Goal: Register for event/course

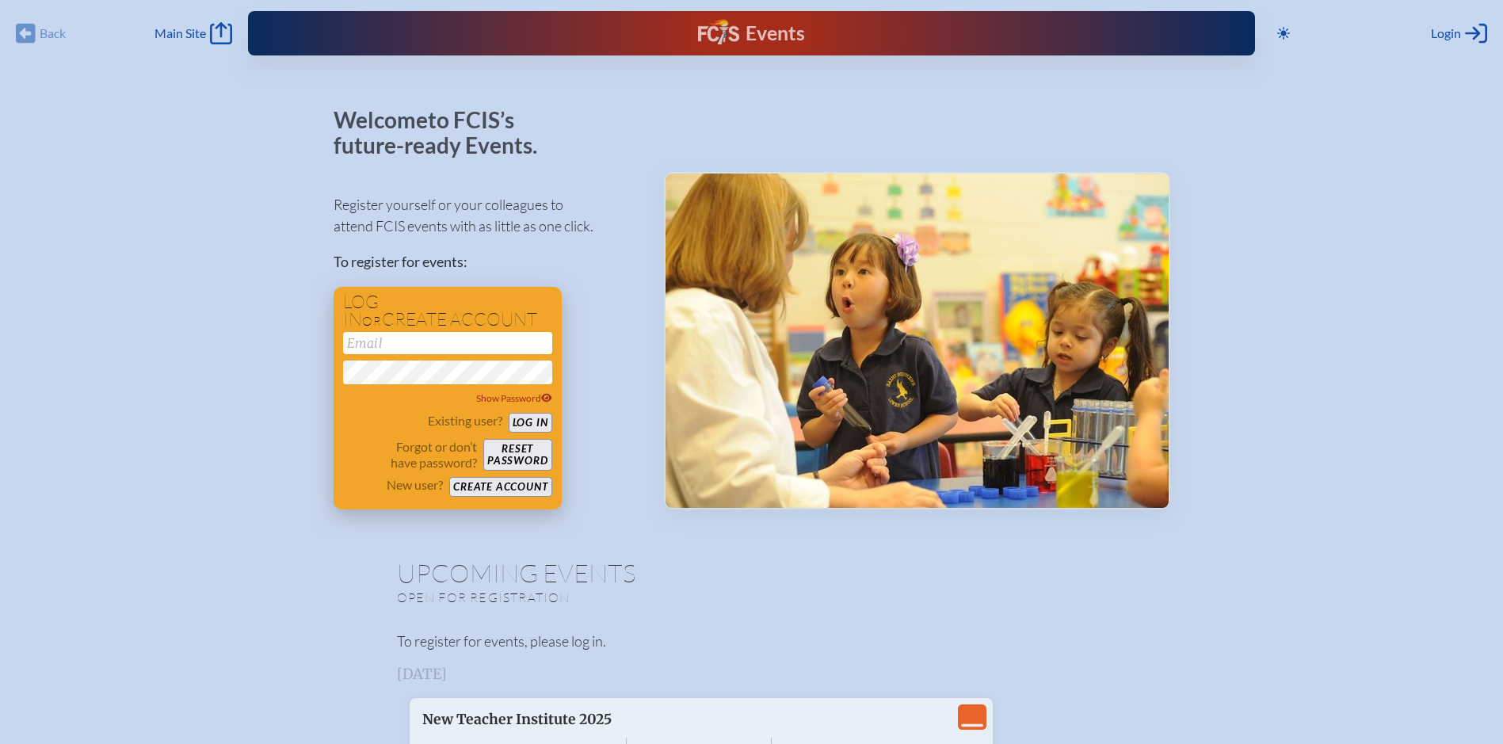
type input "[EMAIL_ADDRESS][DOMAIN_NAME]"
click at [532, 423] on button "Log in" at bounding box center [531, 423] width 44 height 20
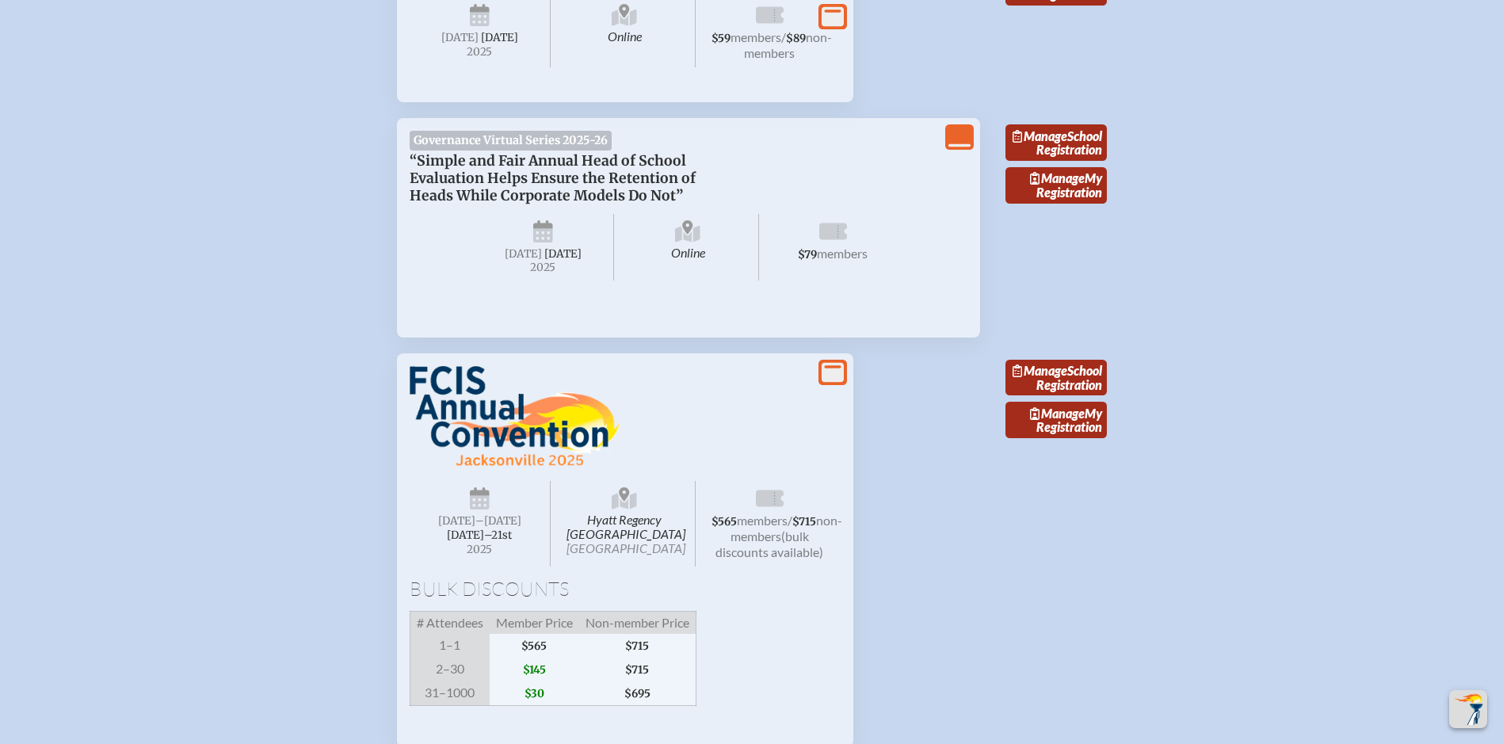
scroll to position [3021, 0]
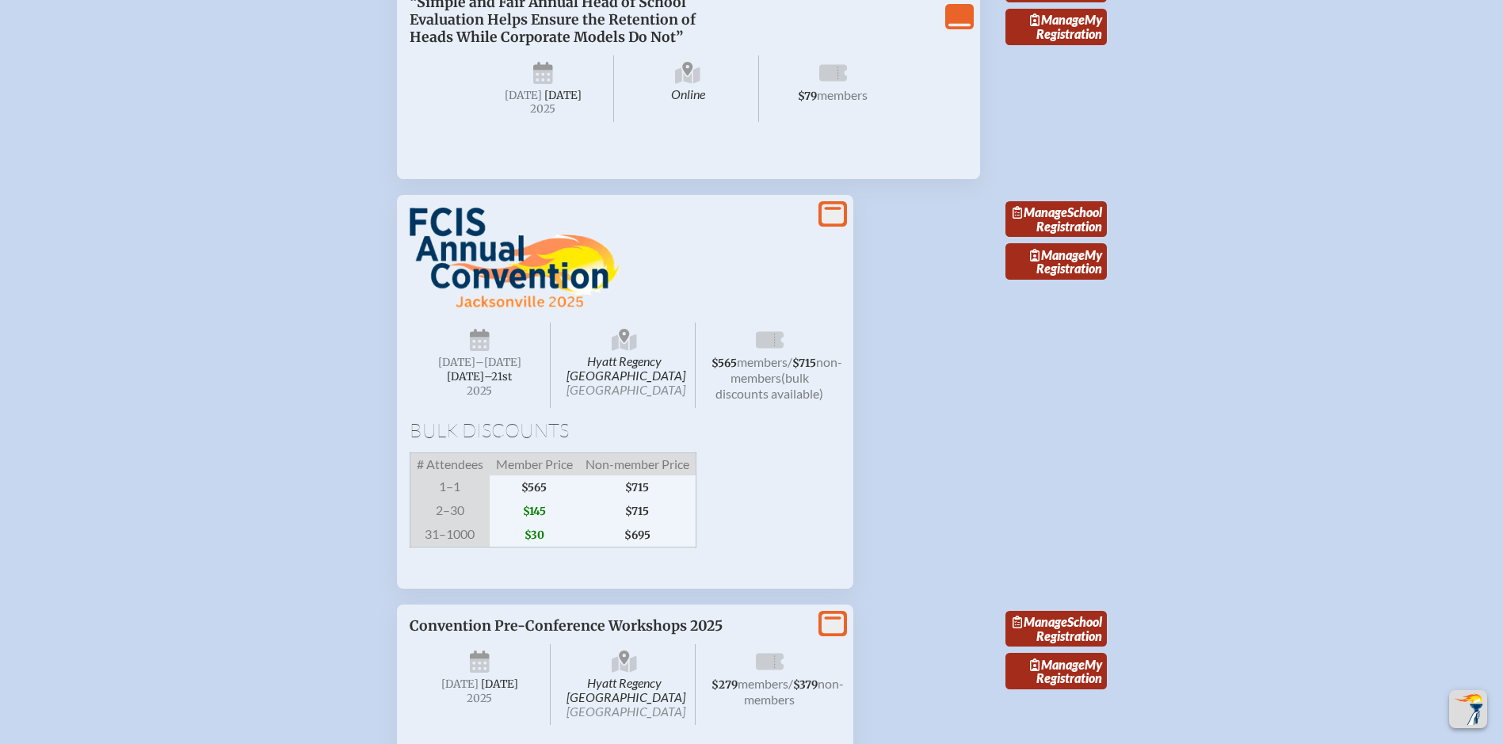
click at [487, 309] on img at bounding box center [515, 258] width 210 height 101
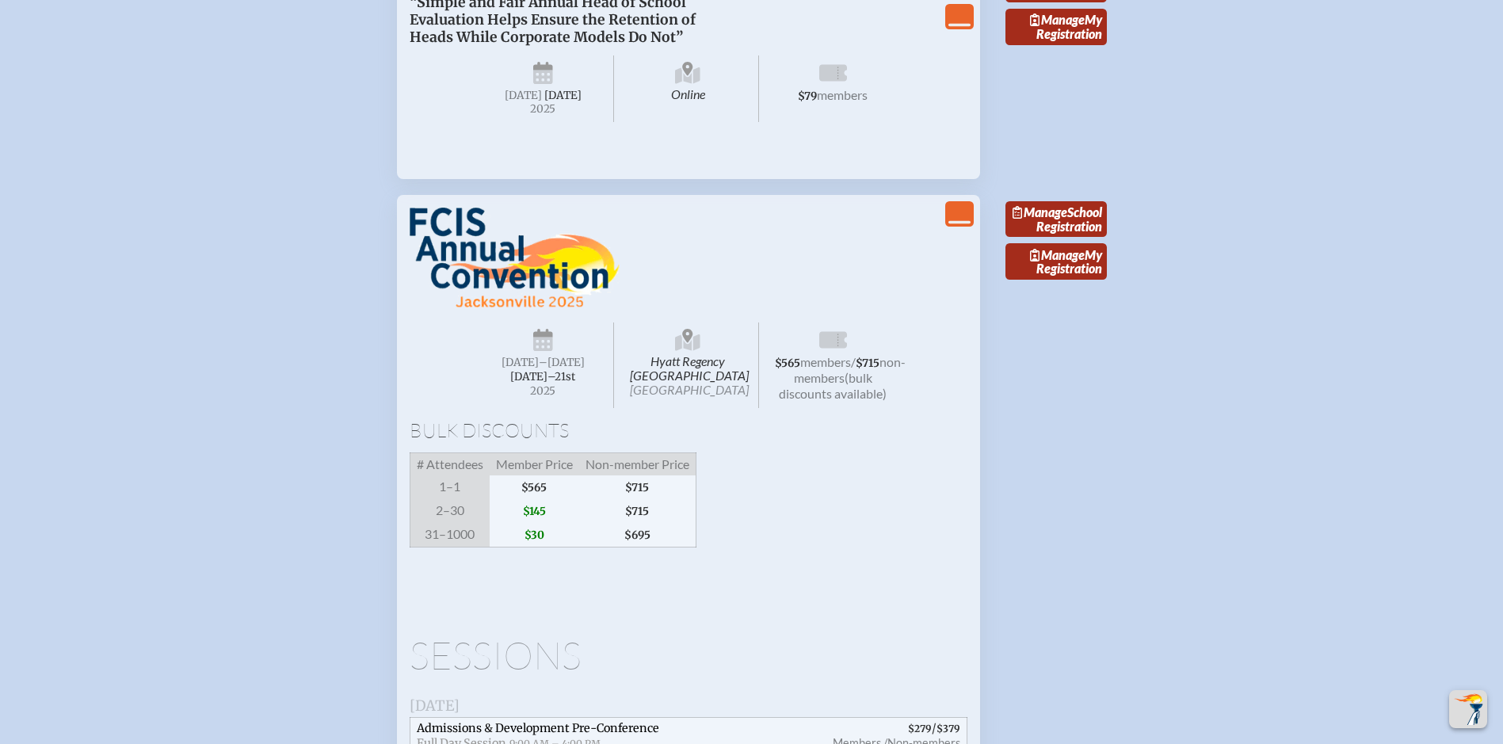
click at [539, 369] on span "[DATE]" at bounding box center [520, 362] width 37 height 13
click at [546, 383] on span "[DATE]–⁠21st" at bounding box center [542, 376] width 65 height 13
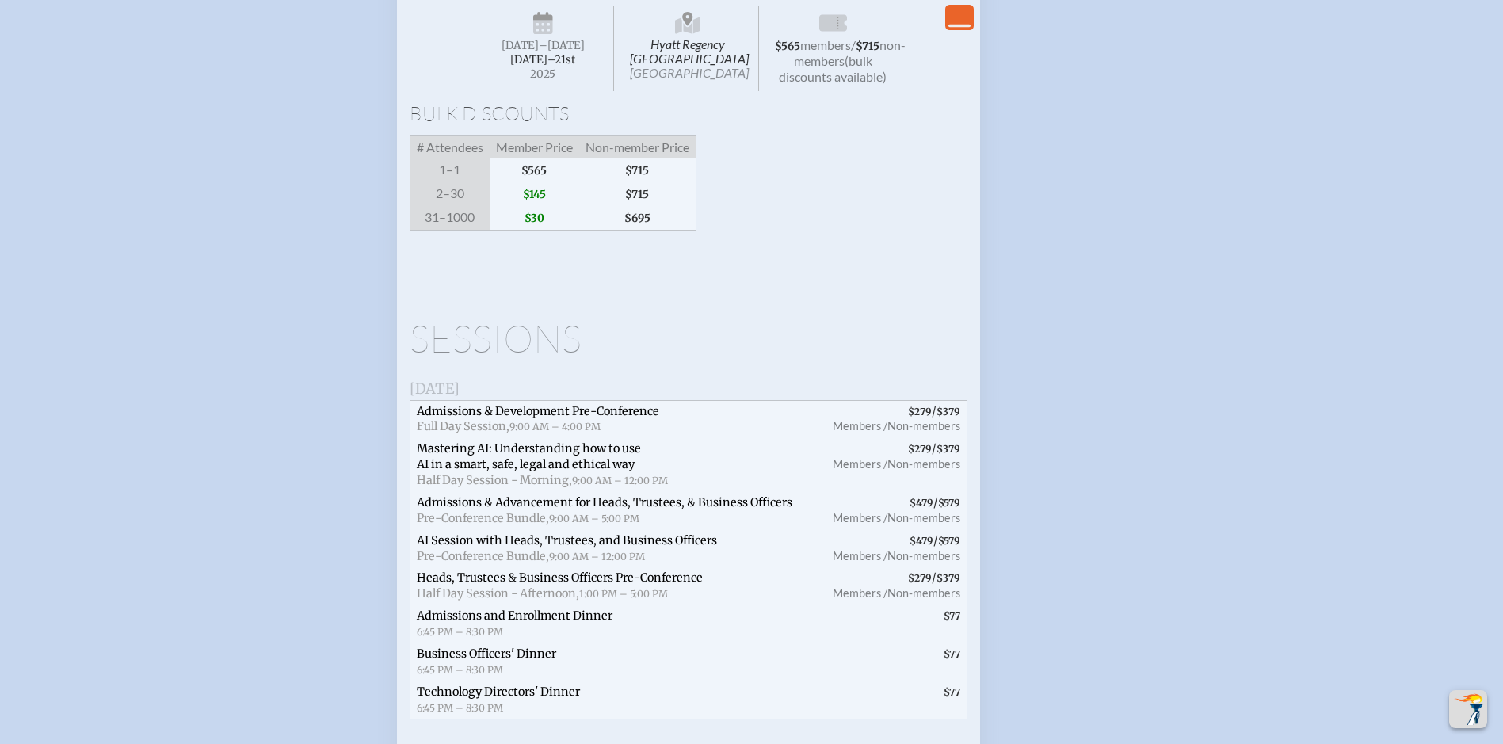
scroll to position [3259, 0]
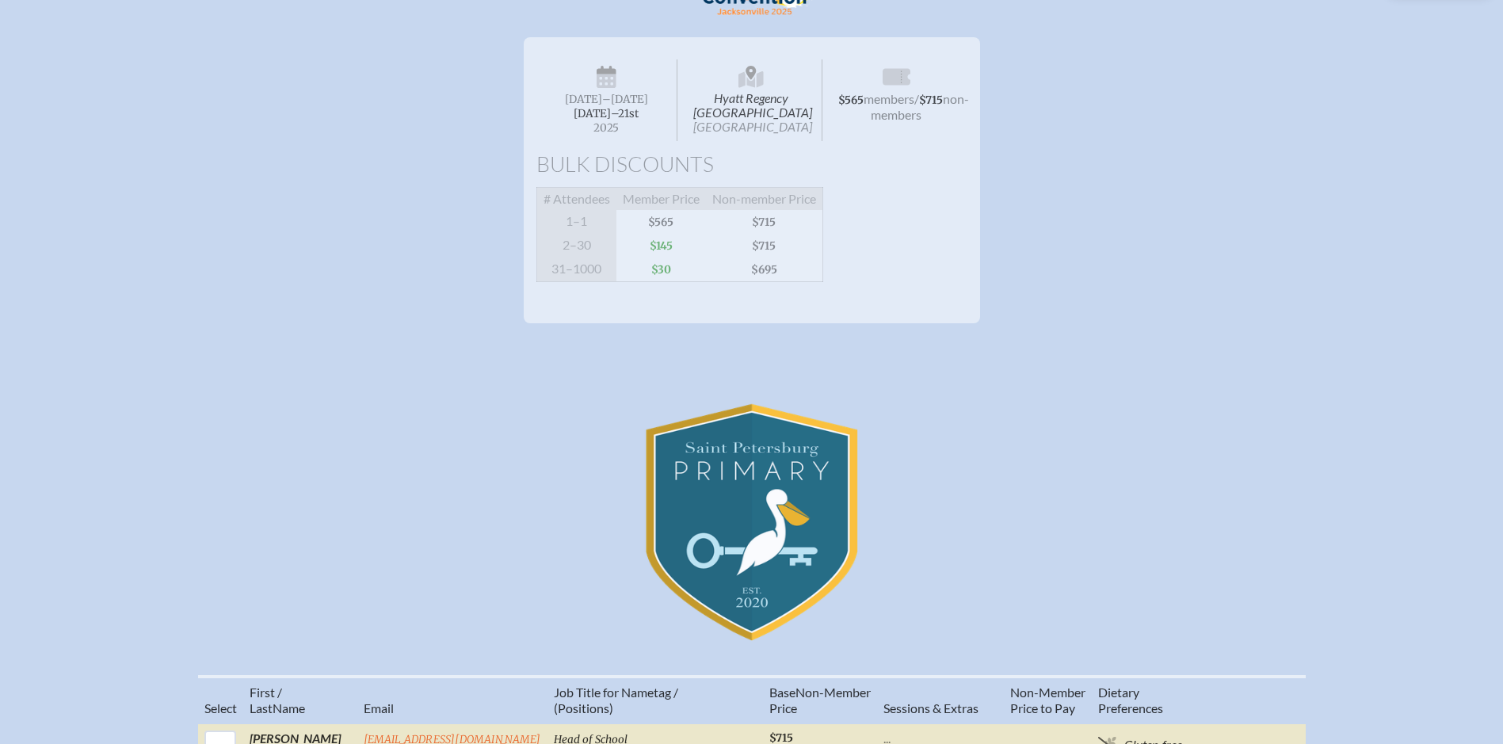
scroll to position [79, 0]
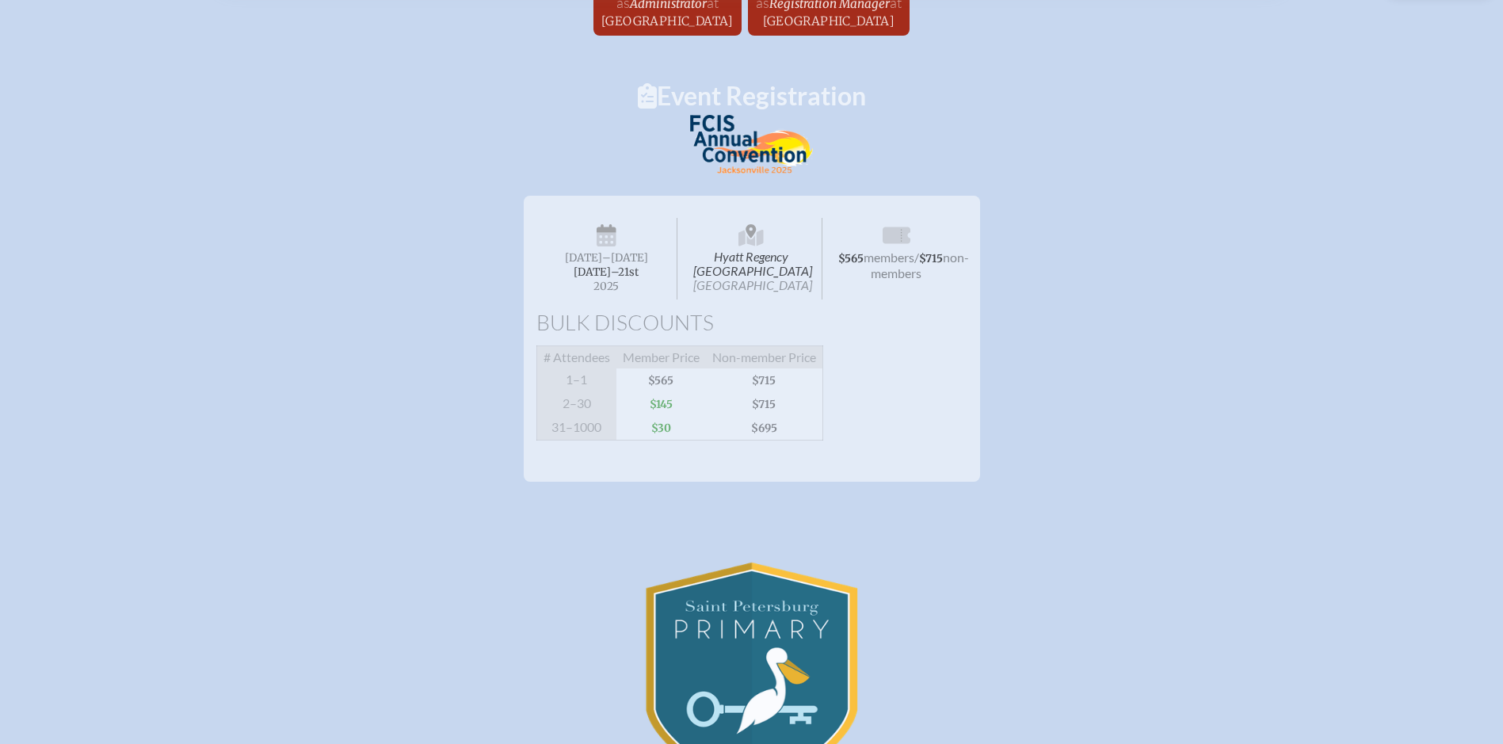
click at [602, 259] on span "[DATE]" at bounding box center [583, 257] width 37 height 13
click at [602, 278] on span "[DATE]–⁠21st" at bounding box center [606, 271] width 65 height 13
click at [758, 282] on span "Hyatt Regency Jacksonville Riverfront Jacksonville" at bounding box center [752, 259] width 142 height 82
click at [547, 433] on span "31–1000" at bounding box center [576, 428] width 80 height 25
click at [792, 392] on span "$715" at bounding box center [764, 380] width 117 height 24
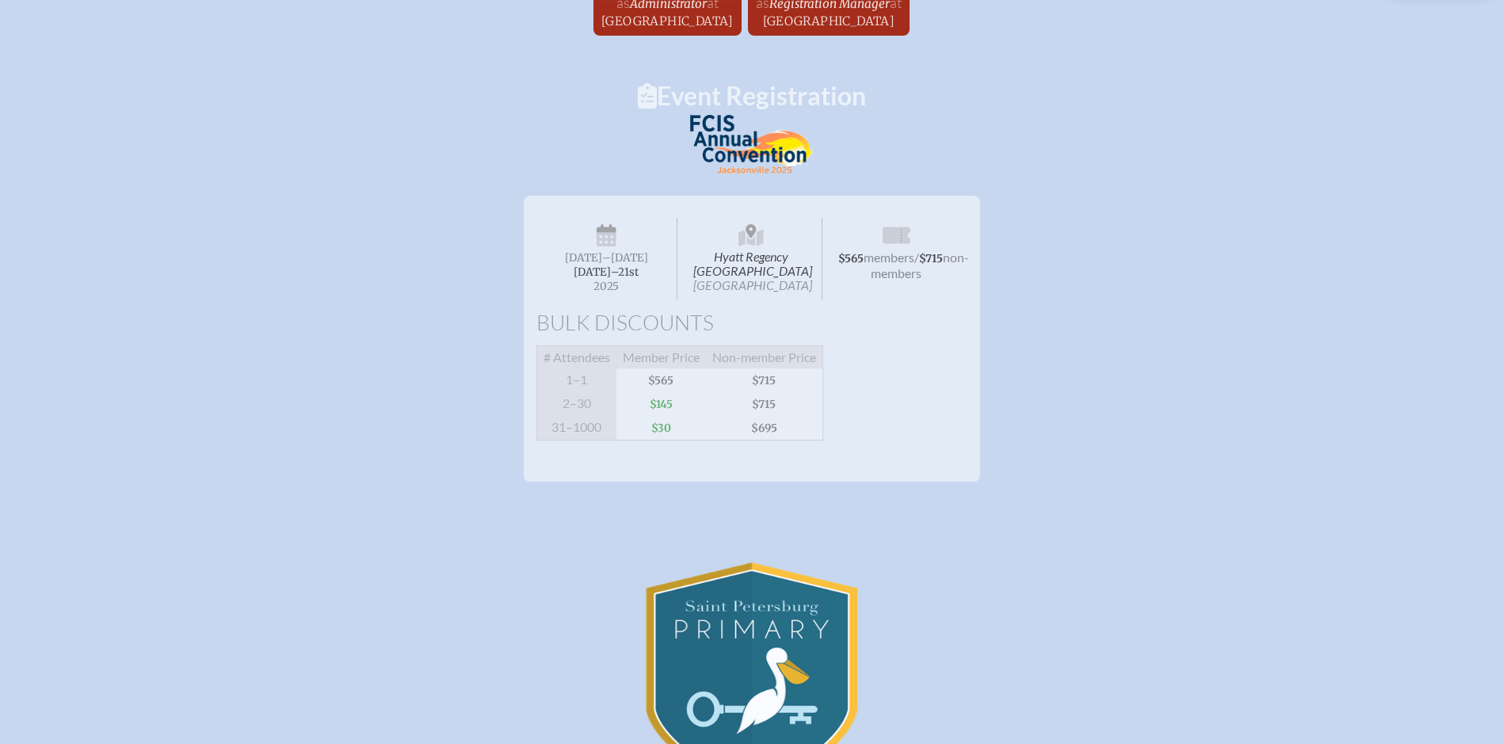
scroll to position [0, 0]
